Goal: Task Accomplishment & Management: Manage account settings

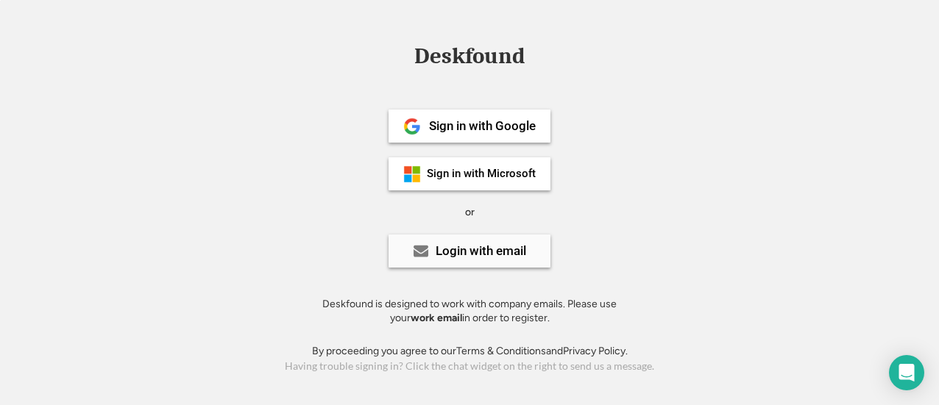
click at [481, 249] on div "Login with email" at bounding box center [480, 251] width 90 height 13
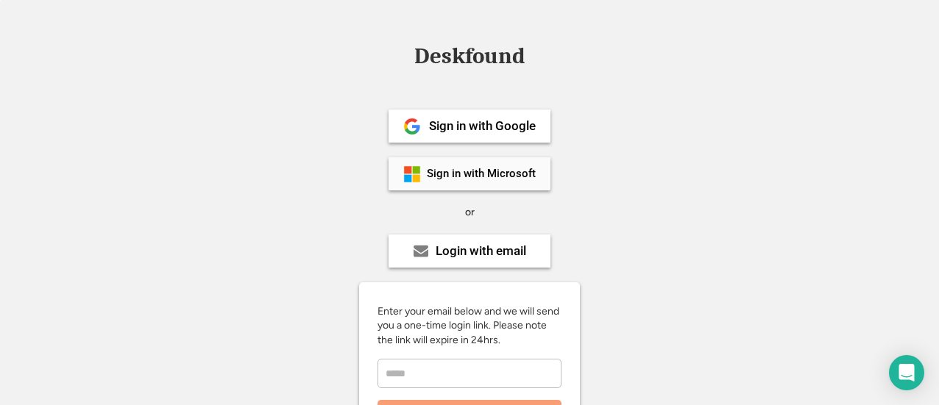
click at [468, 174] on div "Sign in with Microsoft" at bounding box center [481, 173] width 109 height 11
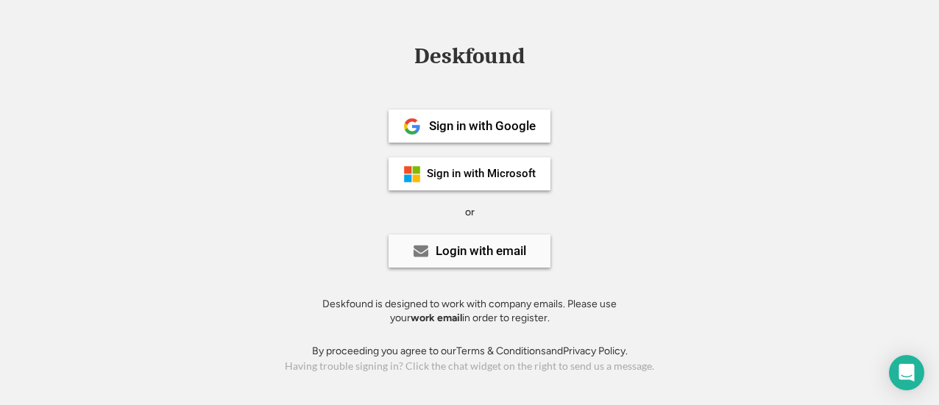
click at [494, 255] on div "Login with email" at bounding box center [480, 251] width 90 height 13
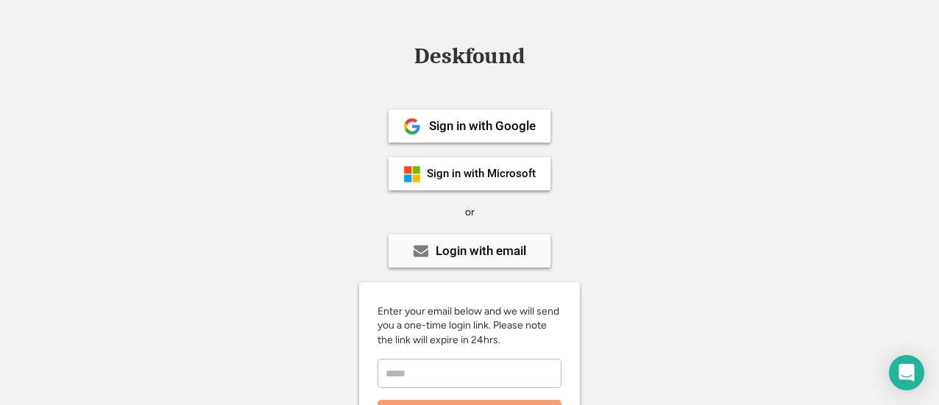
scroll to position [252, 0]
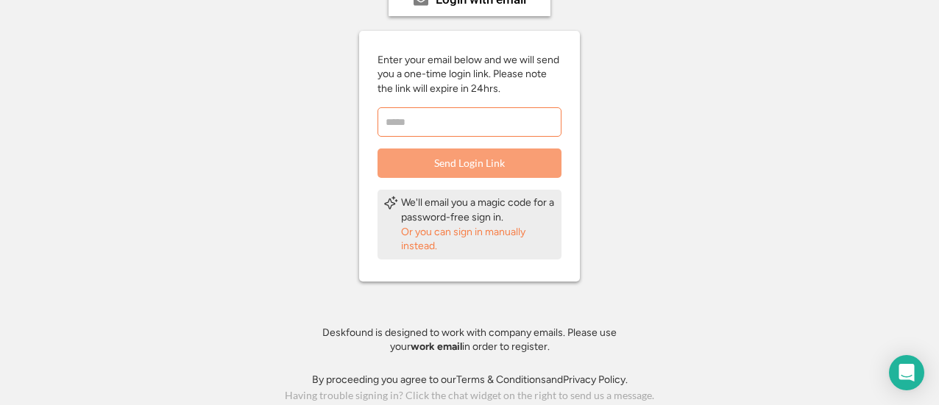
click at [468, 118] on input "email" at bounding box center [469, 121] width 184 height 29
click at [424, 230] on div "Or you can sign in manually instead." at bounding box center [478, 239] width 154 height 29
